Goal: Task Accomplishment & Management: Use online tool/utility

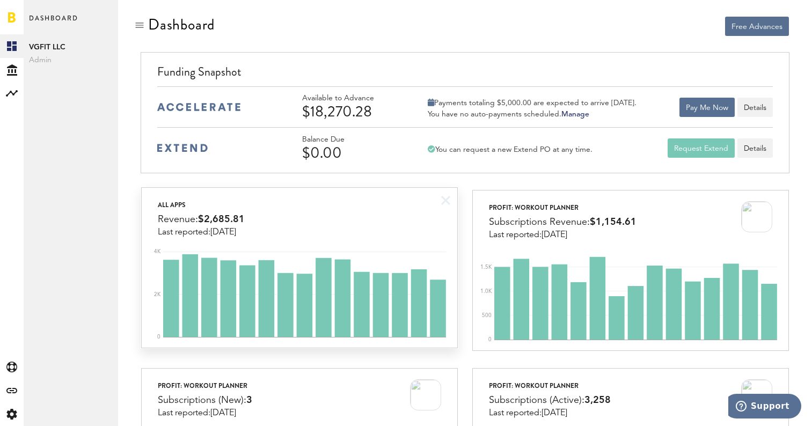
click at [385, 223] on div "All apps Revenue: $2,685.81 Last reported: [DATE]" at bounding box center [300, 212] width 316 height 49
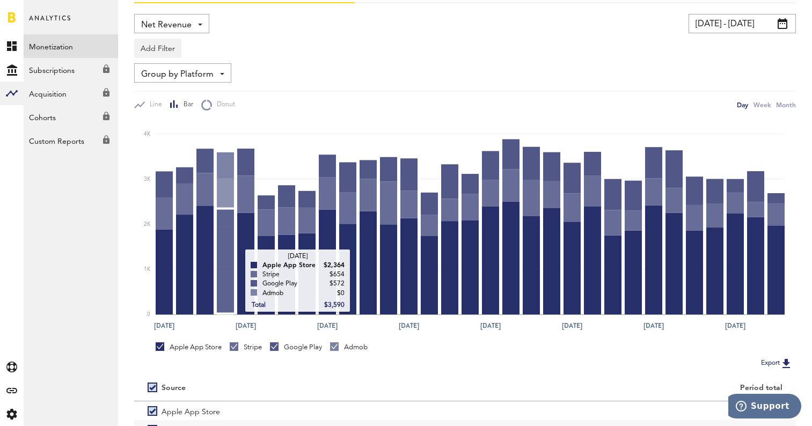
scroll to position [71, 0]
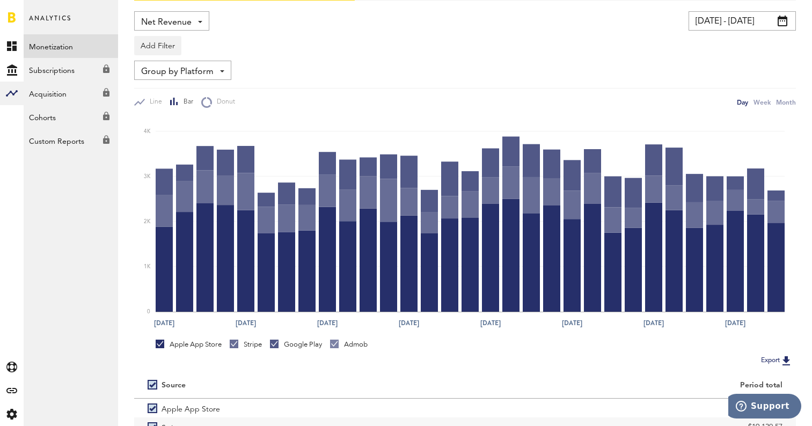
click at [246, 344] on div "Stripe" at bounding box center [246, 345] width 32 height 10
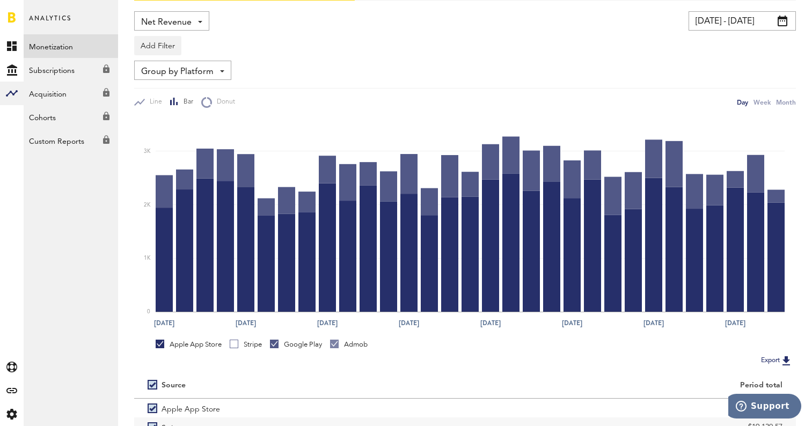
click at [287, 344] on div "Google Play" at bounding box center [296, 345] width 52 height 10
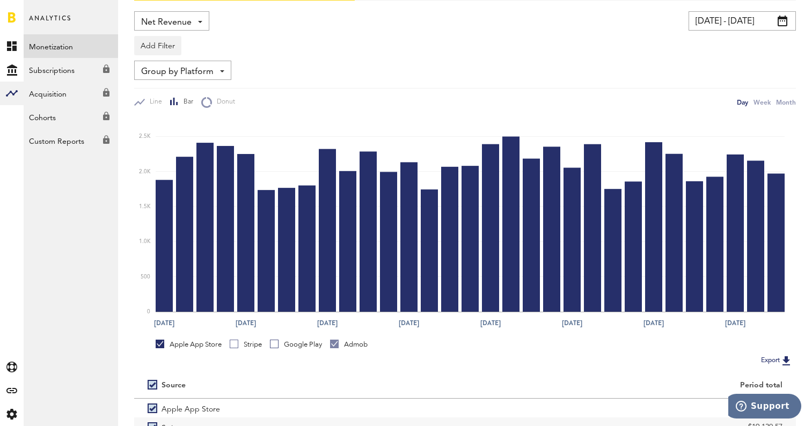
click at [242, 342] on div "Stripe" at bounding box center [246, 345] width 32 height 10
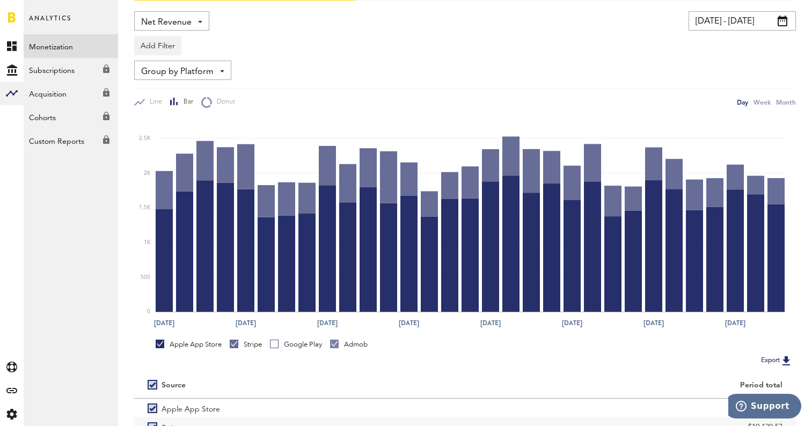
click at [290, 342] on div "Google Play" at bounding box center [296, 345] width 52 height 10
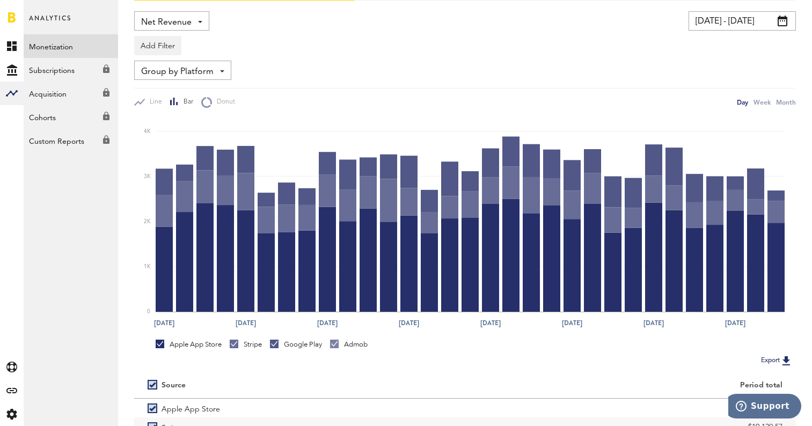
click at [253, 346] on div "Stripe" at bounding box center [246, 345] width 32 height 10
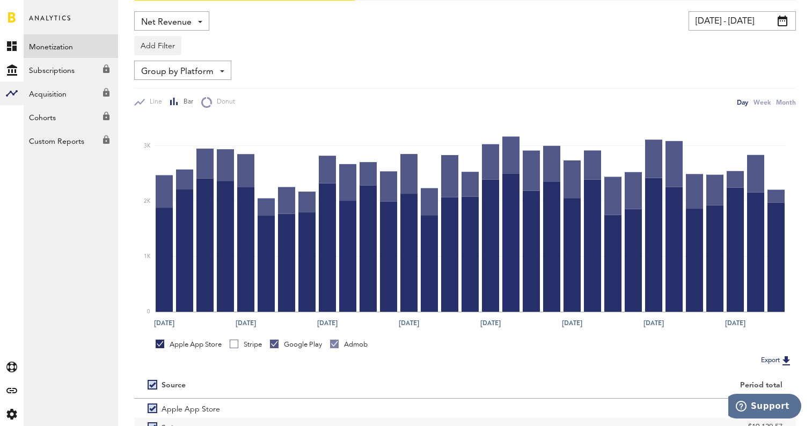
click at [245, 347] on div "Stripe" at bounding box center [246, 345] width 32 height 10
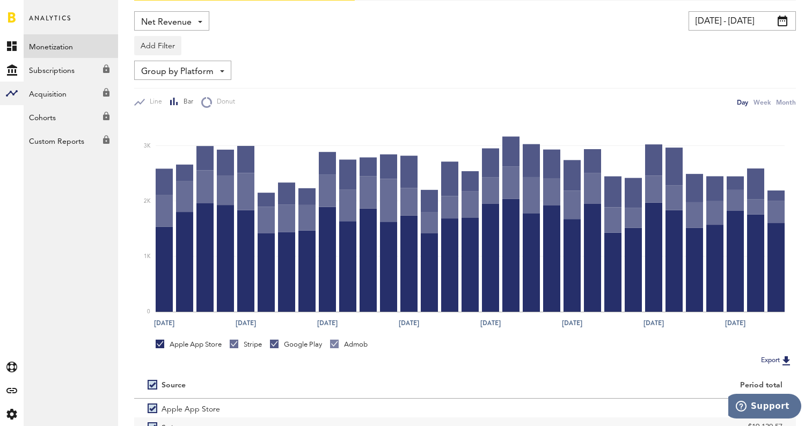
click at [273, 347] on div at bounding box center [274, 344] width 9 height 9
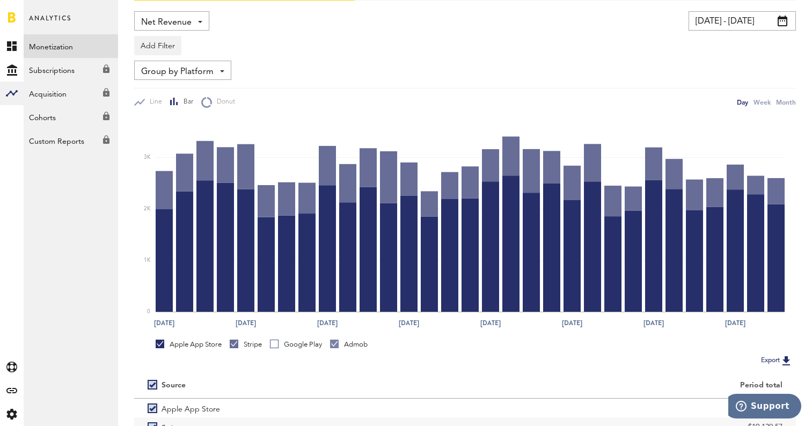
click at [251, 347] on div "Stripe" at bounding box center [246, 345] width 32 height 10
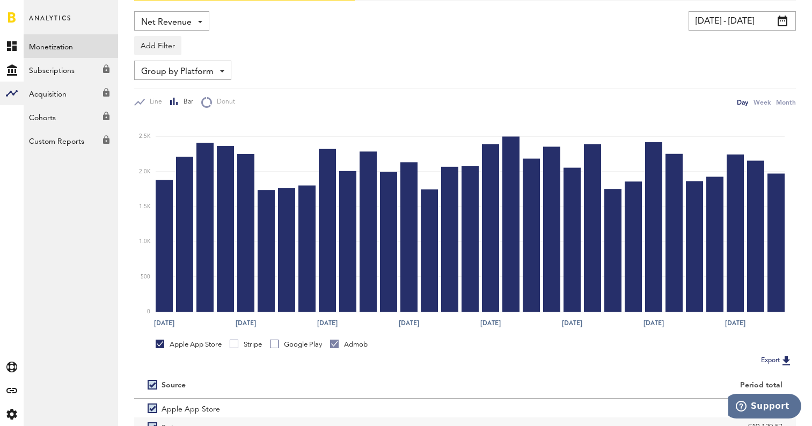
click at [276, 345] on link "Google Play" at bounding box center [296, 345] width 52 height 10
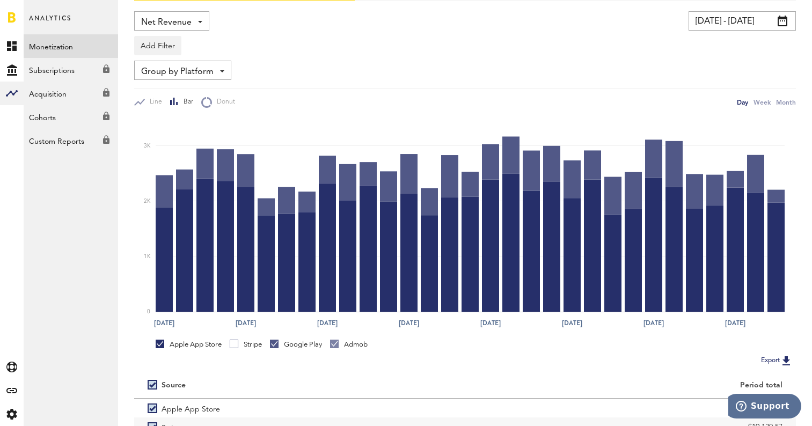
click at [194, 347] on div "Apple App Store" at bounding box center [189, 345] width 66 height 10
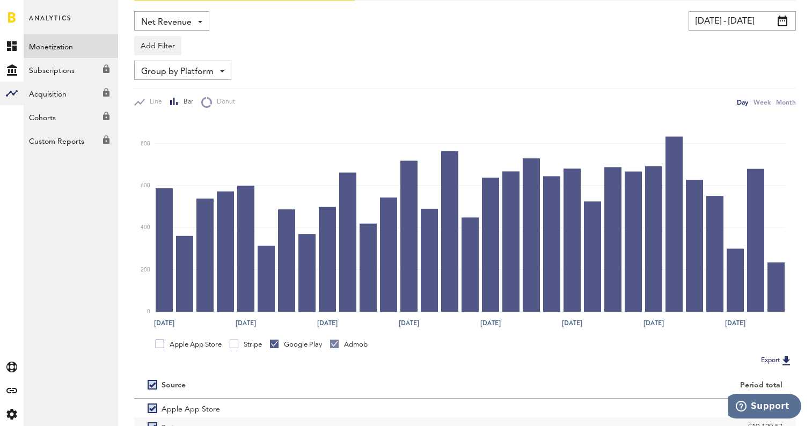
click at [233, 346] on link "Stripe" at bounding box center [246, 345] width 32 height 10
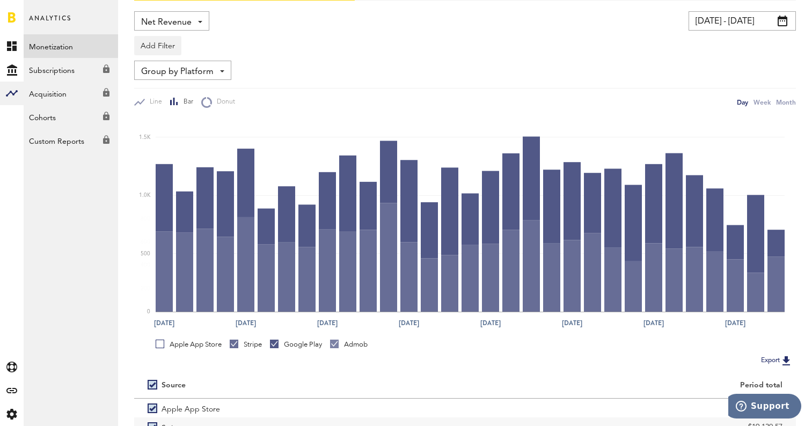
click at [303, 344] on div "Google Play" at bounding box center [296, 345] width 52 height 10
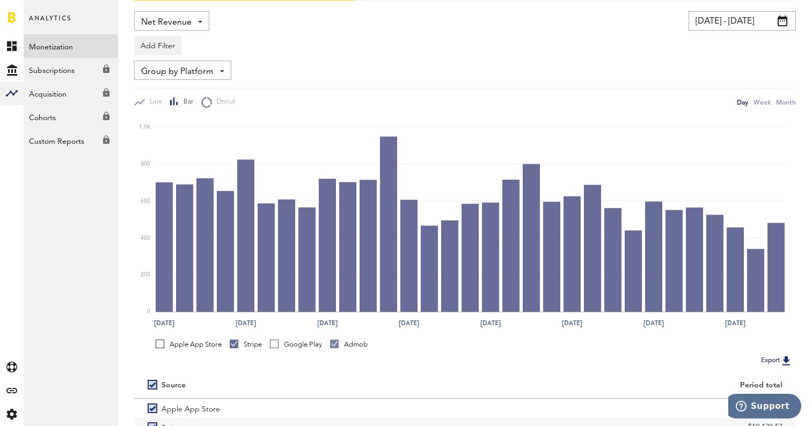
click at [303, 344] on div "Google Play" at bounding box center [296, 345] width 52 height 10
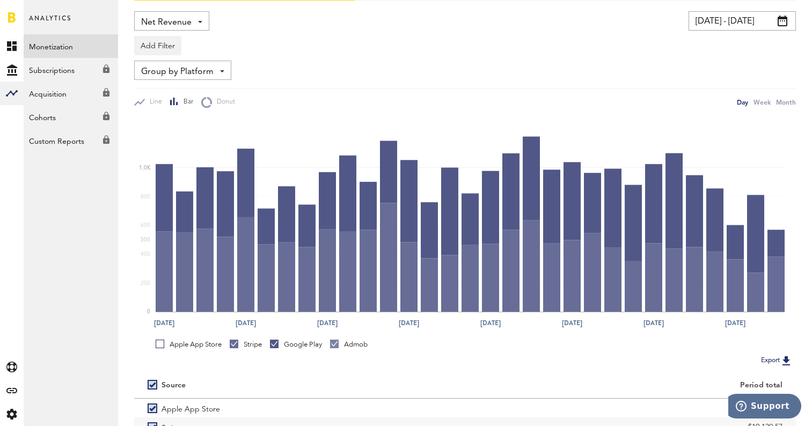
click at [238, 345] on link "Stripe" at bounding box center [246, 345] width 32 height 10
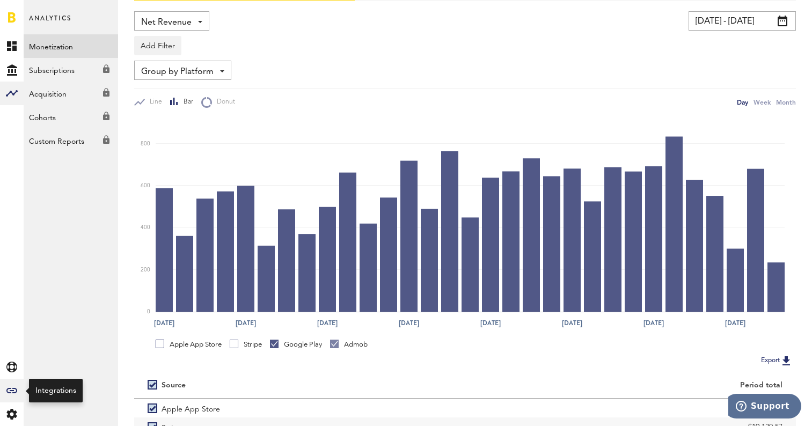
click at [18, 390] on div "Created with Sketch." at bounding box center [12, 391] width 24 height 24
click at [12, 389] on icon at bounding box center [11, 390] width 11 height 5
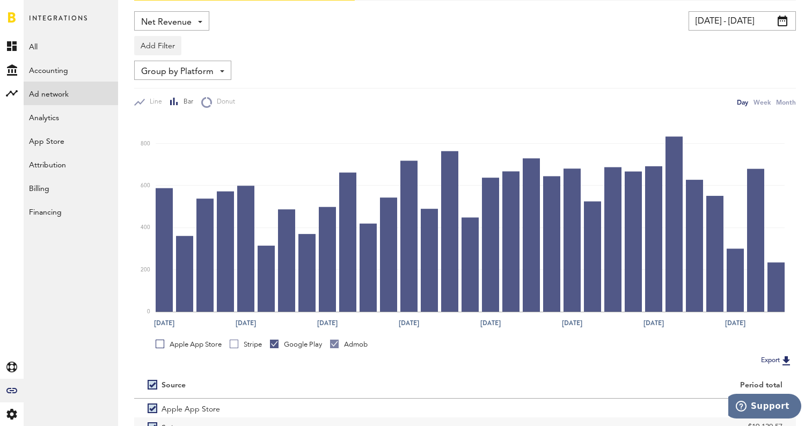
click at [57, 102] on link "Ad network" at bounding box center [71, 94] width 94 height 24
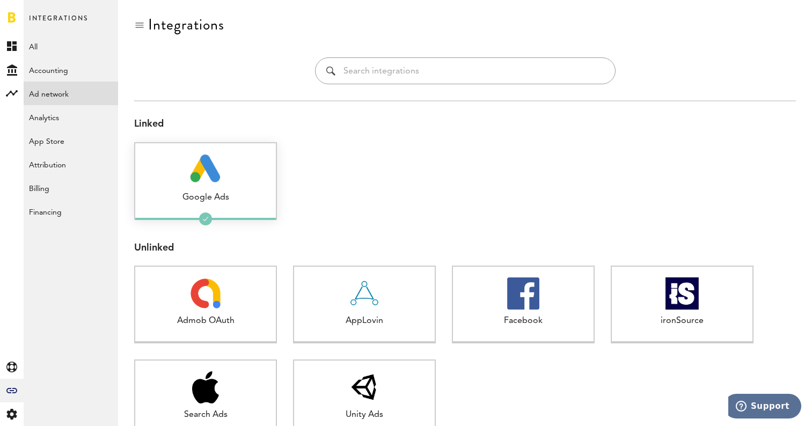
click at [218, 187] on div "Google Ads 1 connected" at bounding box center [205, 181] width 143 height 78
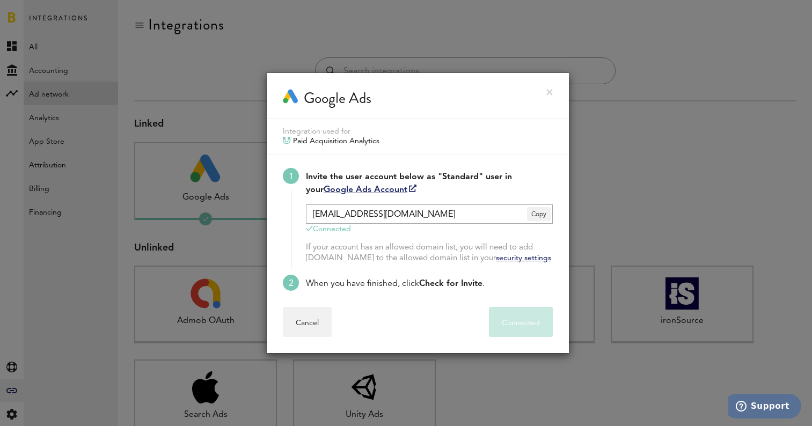
click at [380, 188] on link "Google Ads Account" at bounding box center [370, 190] width 93 height 9
click at [546, 94] on link at bounding box center [549, 92] width 6 height 6
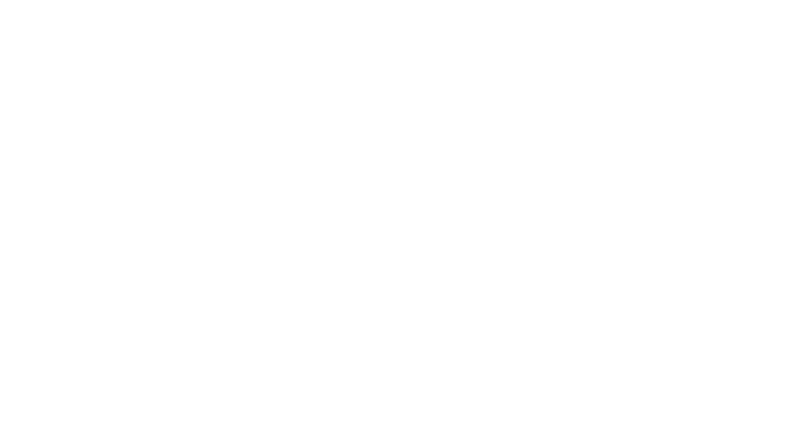
click at [548, 93] on div at bounding box center [406, 213] width 812 height 426
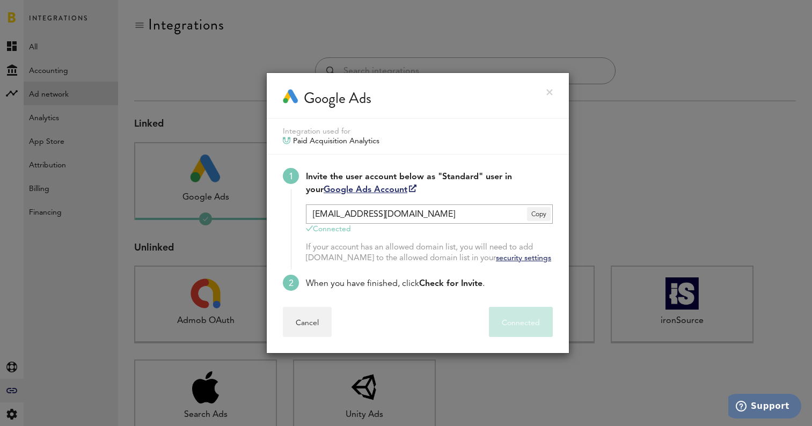
click at [548, 93] on link at bounding box center [549, 92] width 6 height 6
